Goal: Task Accomplishment & Management: Manage account settings

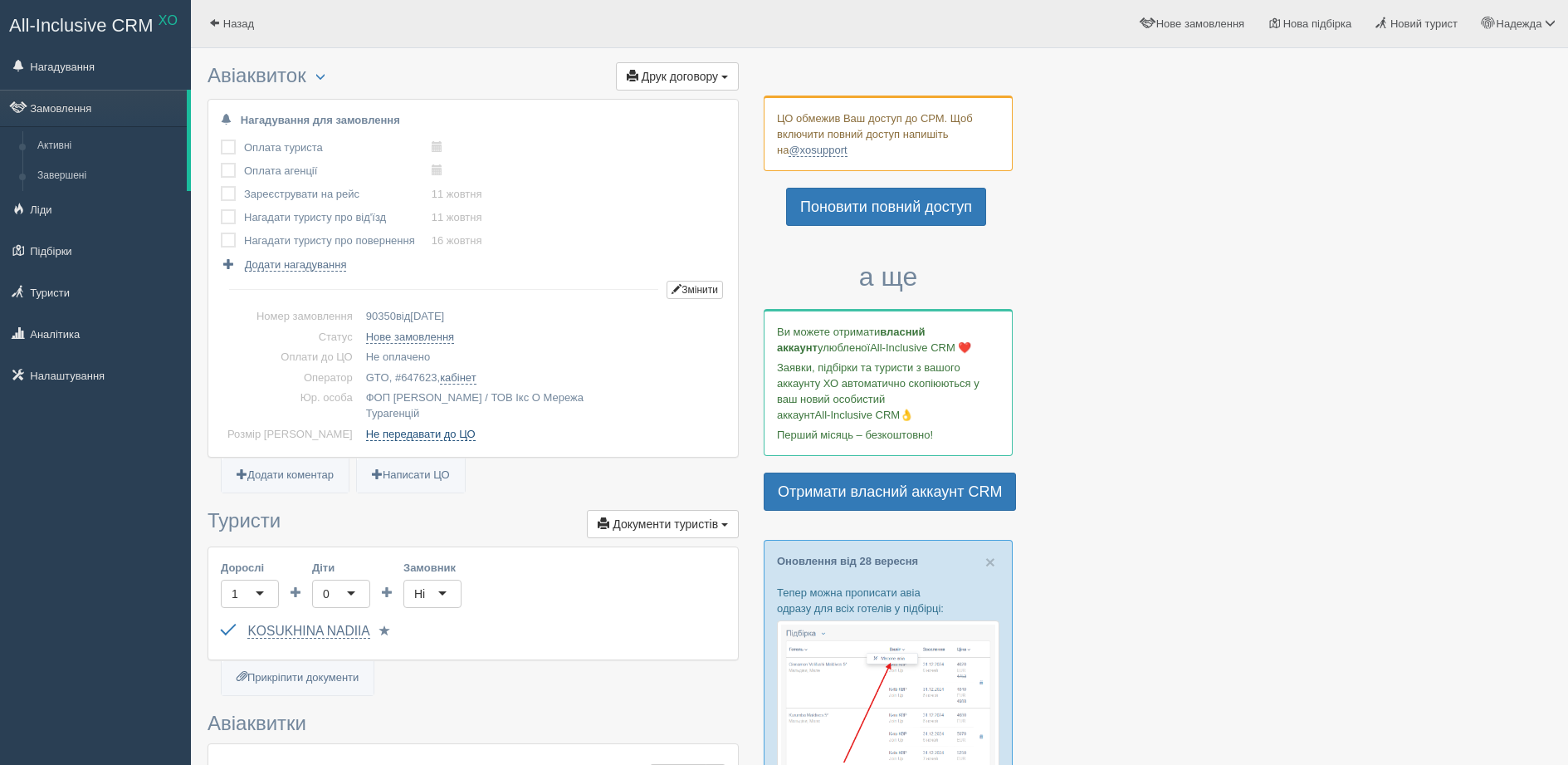
click at [388, 427] on link "Не передавати до ЦО" at bounding box center [421, 434] width 109 height 14
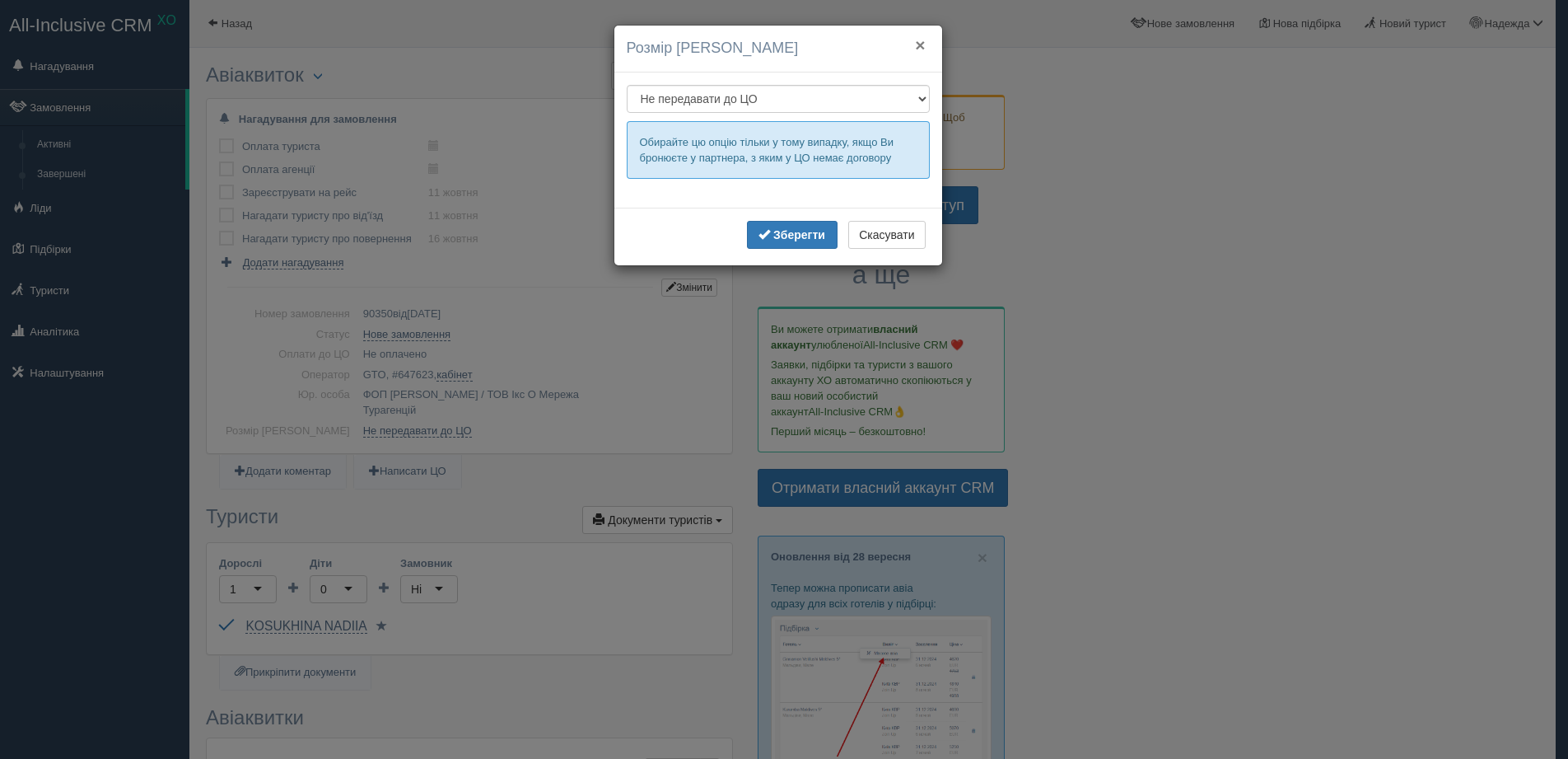
click at [921, 46] on button "×" at bounding box center [920, 45] width 10 height 17
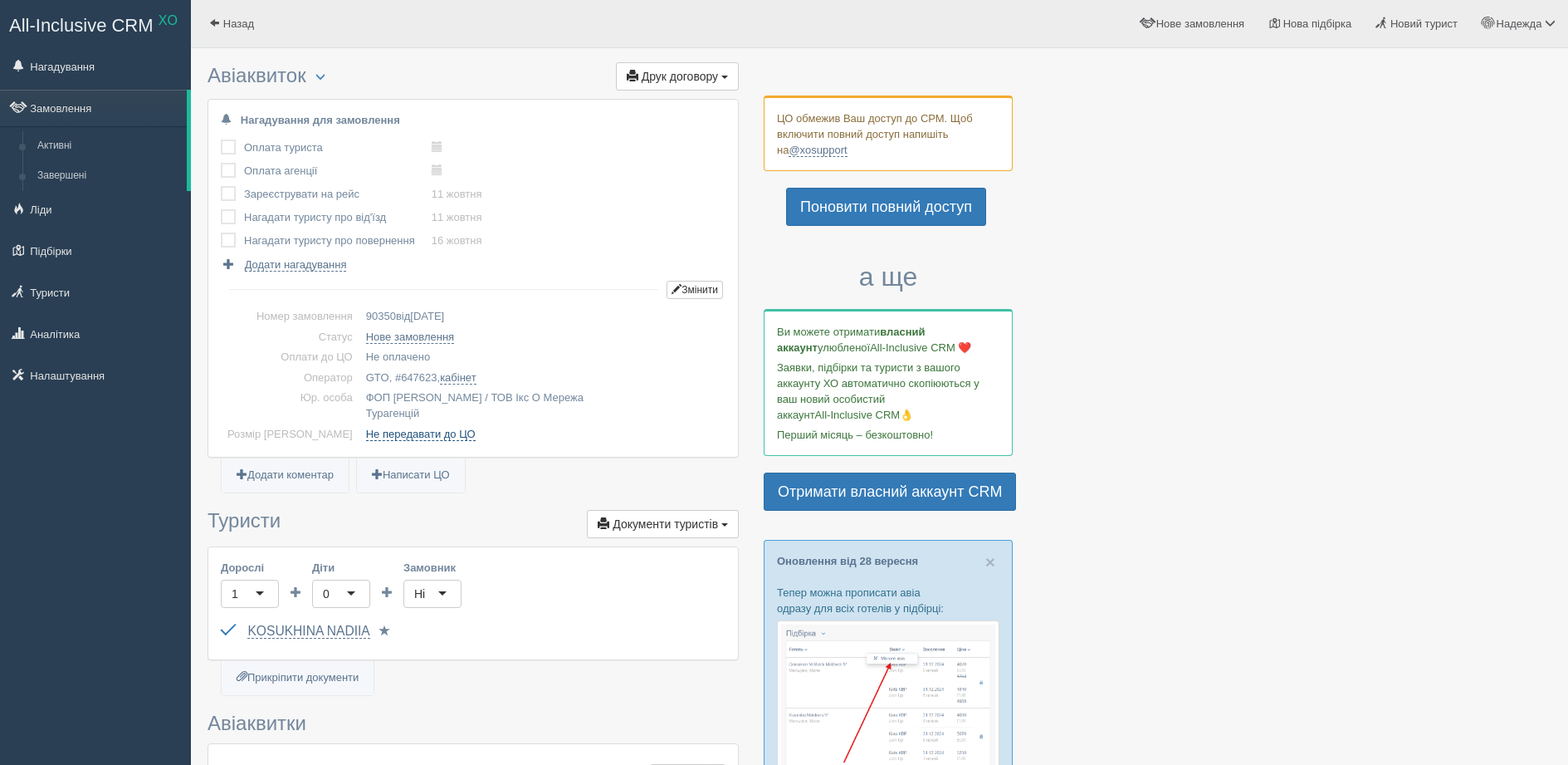
click at [382, 427] on link "Не передавати до ЦО" at bounding box center [421, 434] width 109 height 14
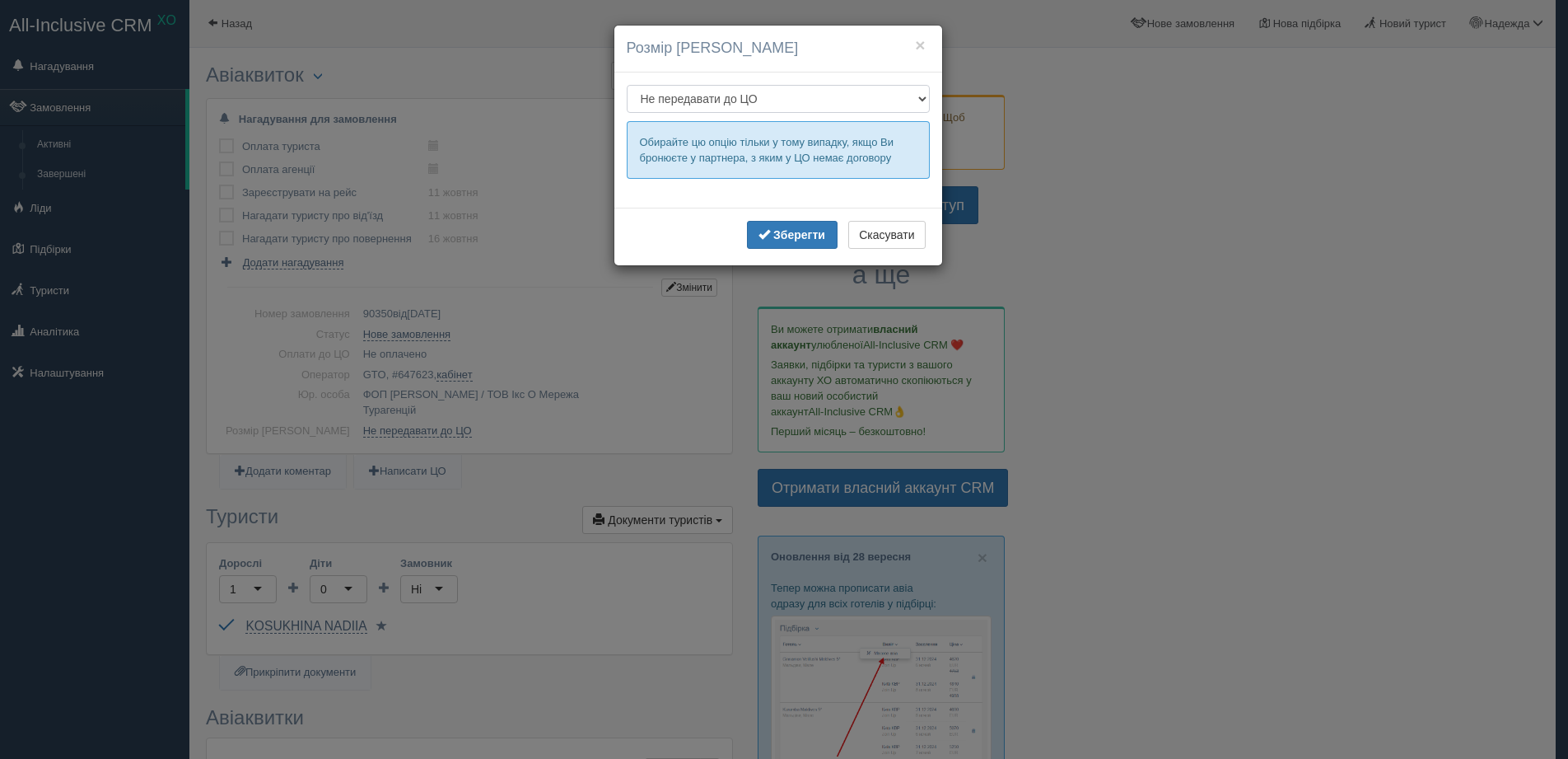
click at [926, 98] on select "Стандартний 0% Не передавати до ЦО" at bounding box center [778, 98] width 303 height 28
select select "3"
click at [626, 84] on select "Стандартний 0% Не передавати до ЦО" at bounding box center [778, 98] width 303 height 28
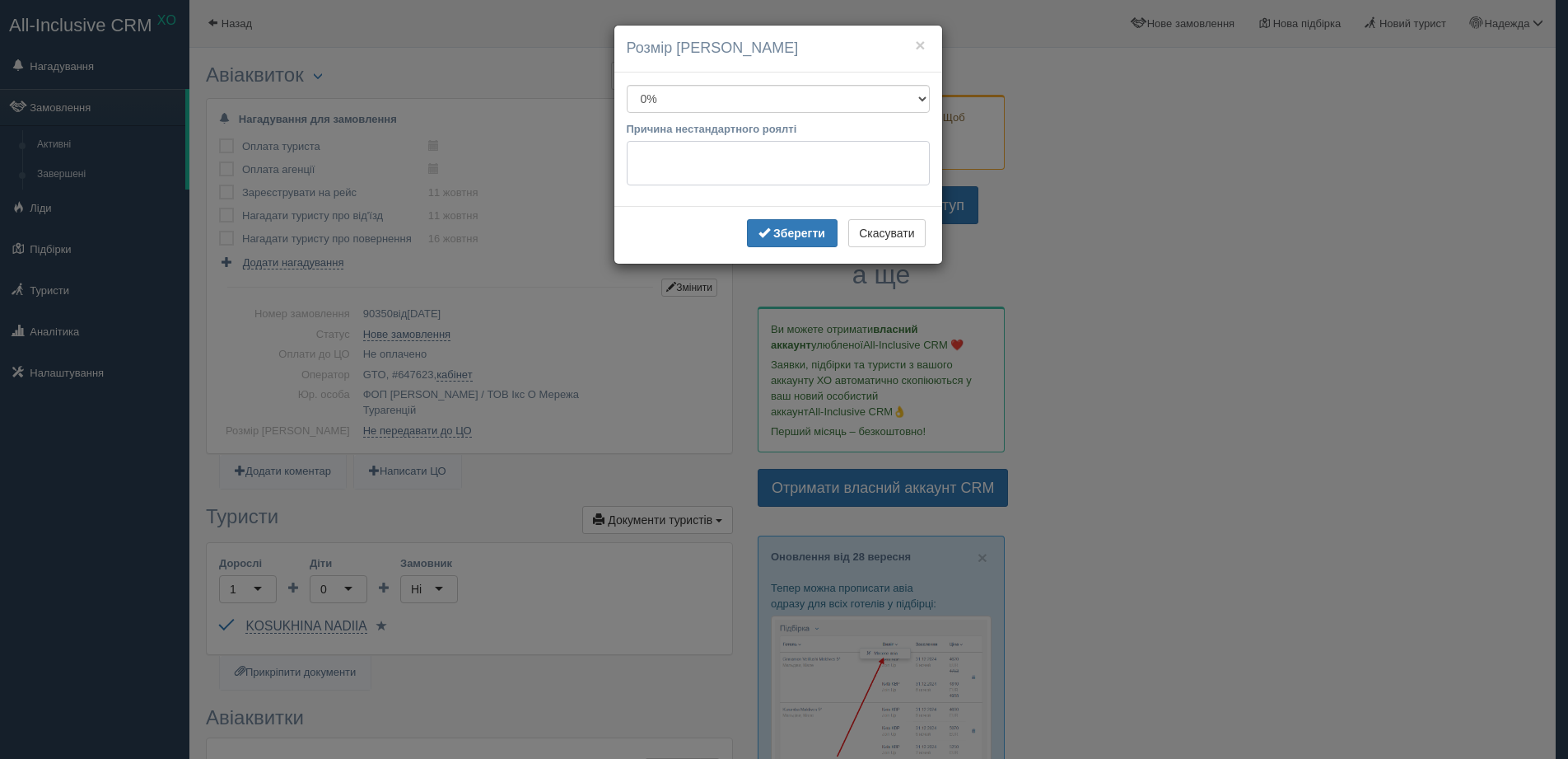
click at [654, 155] on textarea at bounding box center [778, 163] width 303 height 44
type textarea "LBHTRNJH"
drag, startPoint x: 698, startPoint y: 150, endPoint x: 626, endPoint y: 154, distance: 72.1
click at [626, 154] on textarea "LBHTRNJH" at bounding box center [778, 168] width 303 height 55
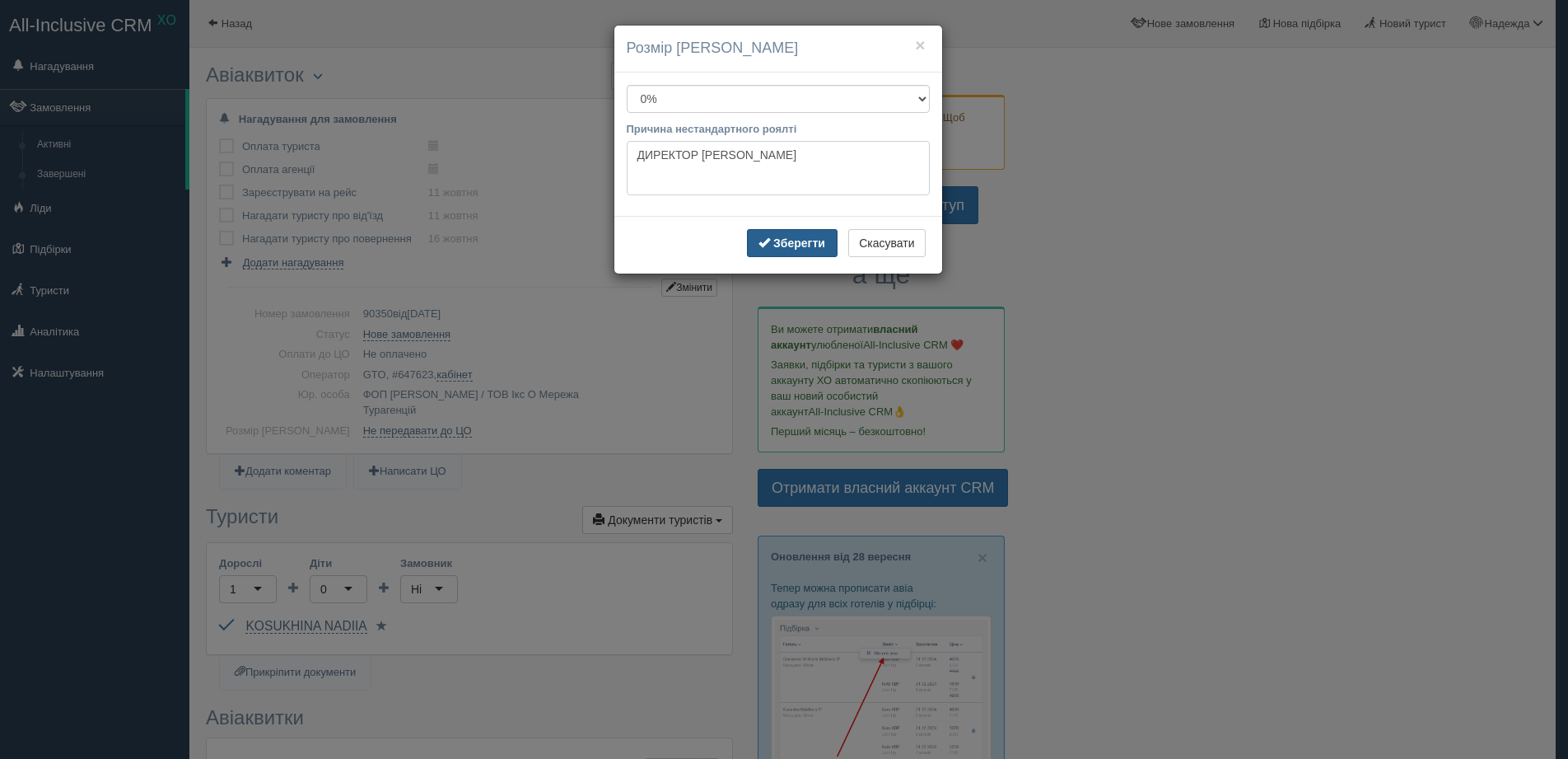
type textarea "ДИРЕКТОР [PERSON_NAME]"
click at [794, 235] on button "Зберегти" at bounding box center [792, 243] width 90 height 28
